Goal: Task Accomplishment & Management: Manage account settings

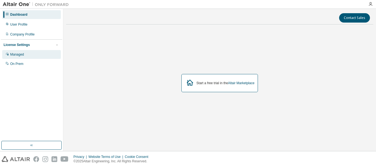
click at [31, 54] on div "Managed" at bounding box center [31, 54] width 59 height 9
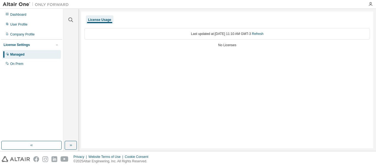
click at [35, 29] on div "Dashboard User Profile Company Profile License Settings Managed On Prem" at bounding box center [31, 39] width 61 height 59
click at [35, 24] on div "User Profile" at bounding box center [31, 24] width 59 height 9
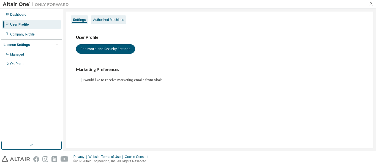
click at [110, 24] on div "Authorized Machines" at bounding box center [108, 19] width 35 height 9
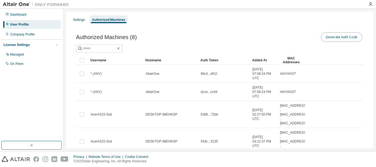
click at [330, 37] on button "Generate Auth Code" at bounding box center [341, 36] width 41 height 9
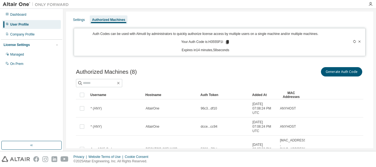
click at [227, 43] on icon at bounding box center [227, 42] width 3 height 4
